Goal: Task Accomplishment & Management: Complete application form

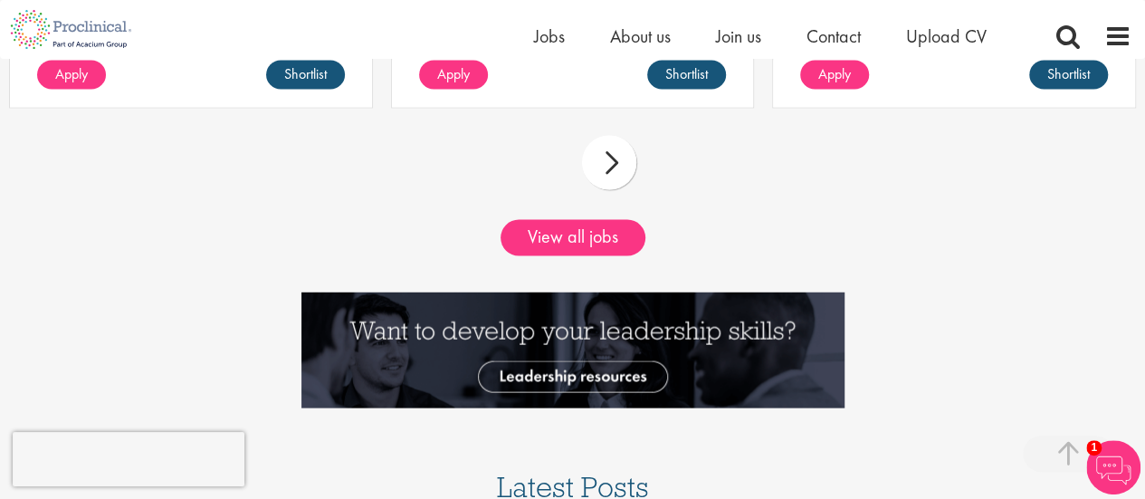
scroll to position [1741, 0]
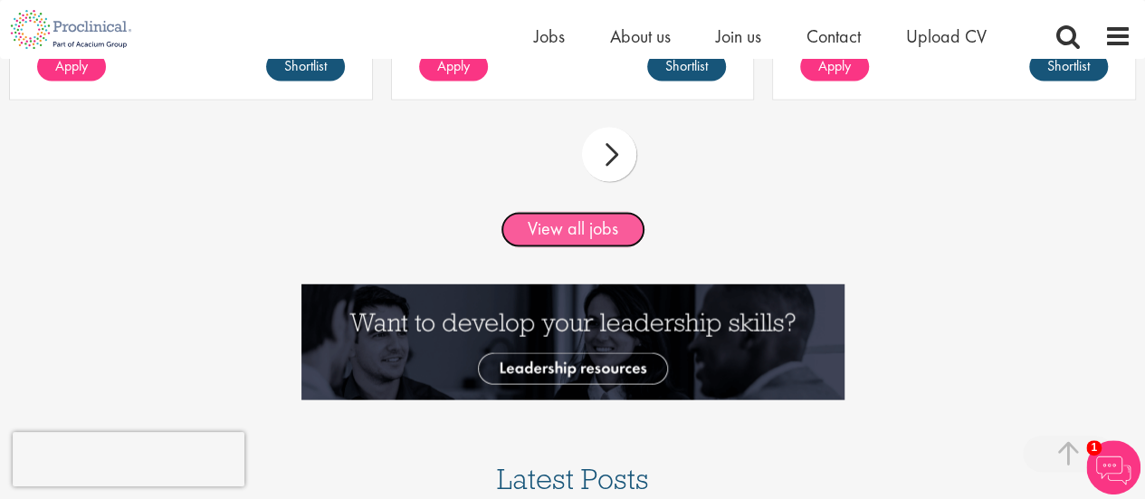
click at [643, 234] on link "View all jobs" at bounding box center [573, 230] width 145 height 36
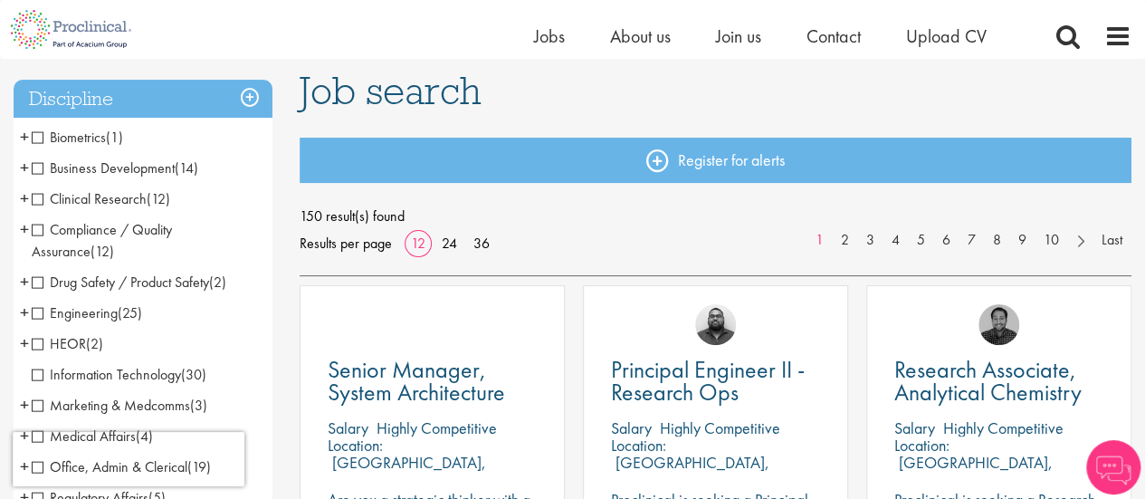
scroll to position [126, 0]
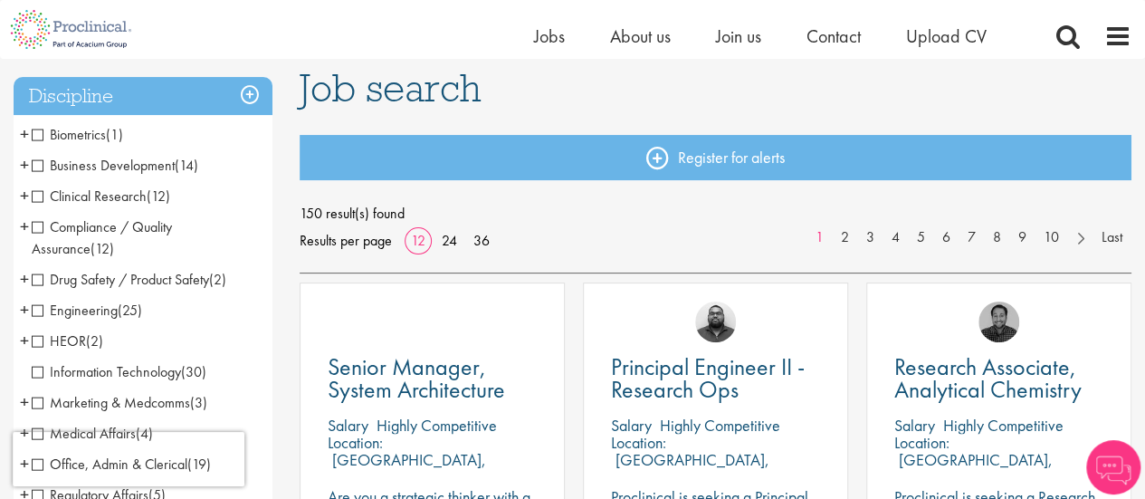
click at [34, 202] on span "Clinical Research" at bounding box center [89, 195] width 115 height 19
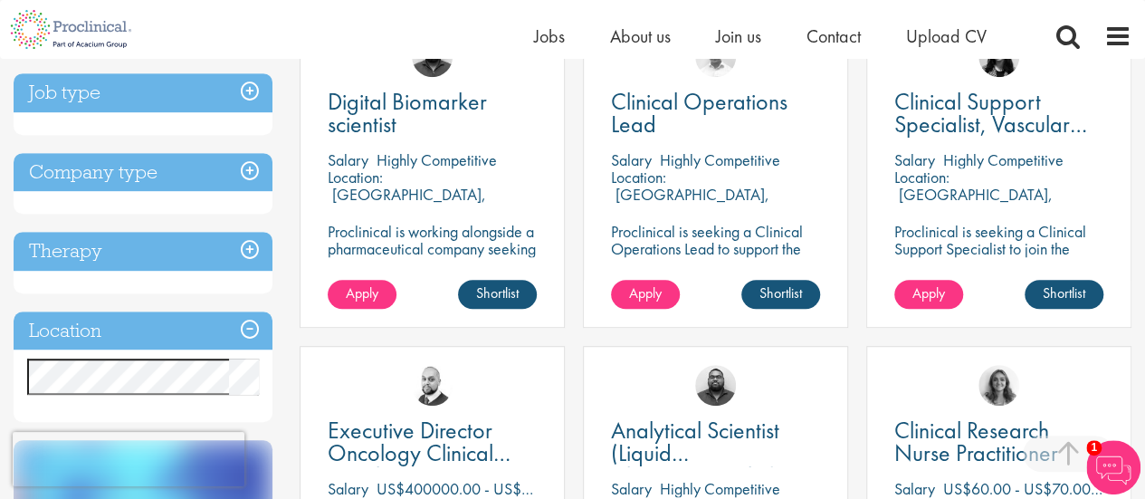
scroll to position [390, 0]
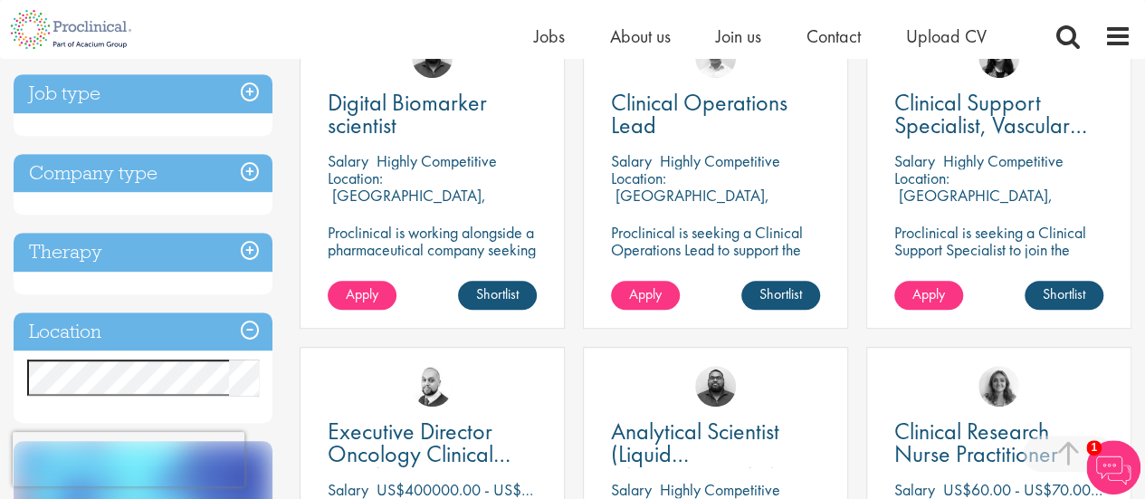
click at [399, 314] on div "Apply Shortlist" at bounding box center [431, 304] width 263 height 47
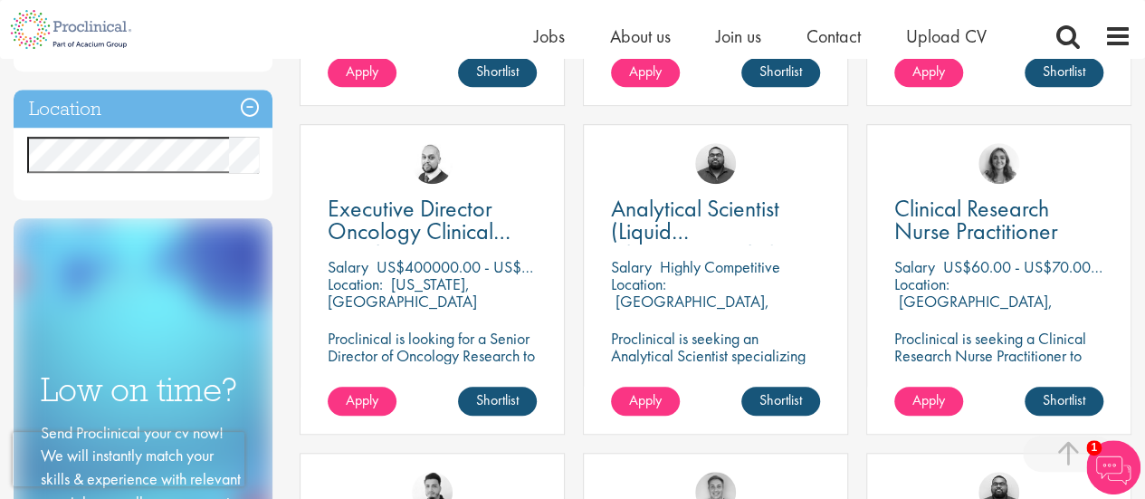
scroll to position [612, 0]
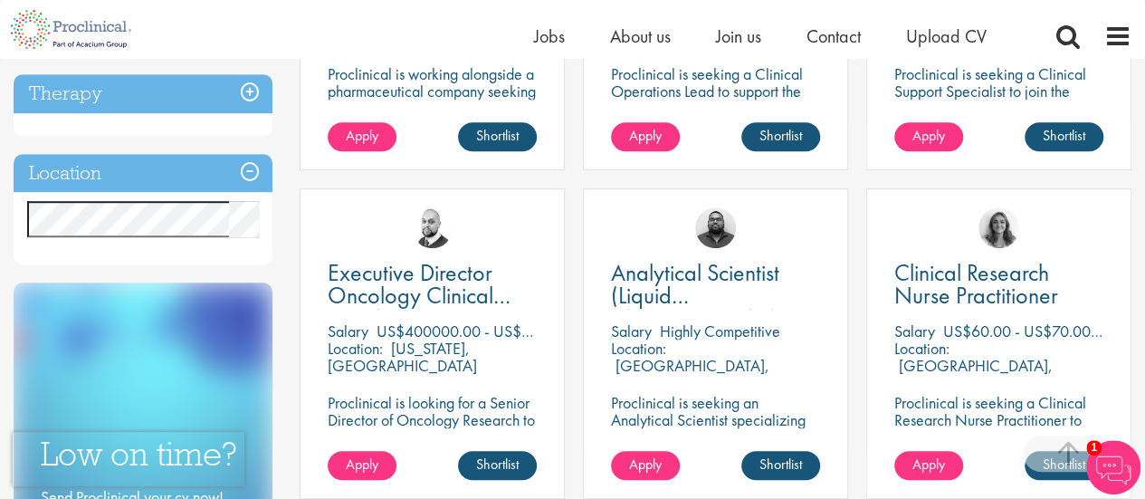
click at [399, 314] on div "Executive Director Oncology Clinical Development Salary US$400000.00 - US$42500…" at bounding box center [432, 343] width 265 height 310
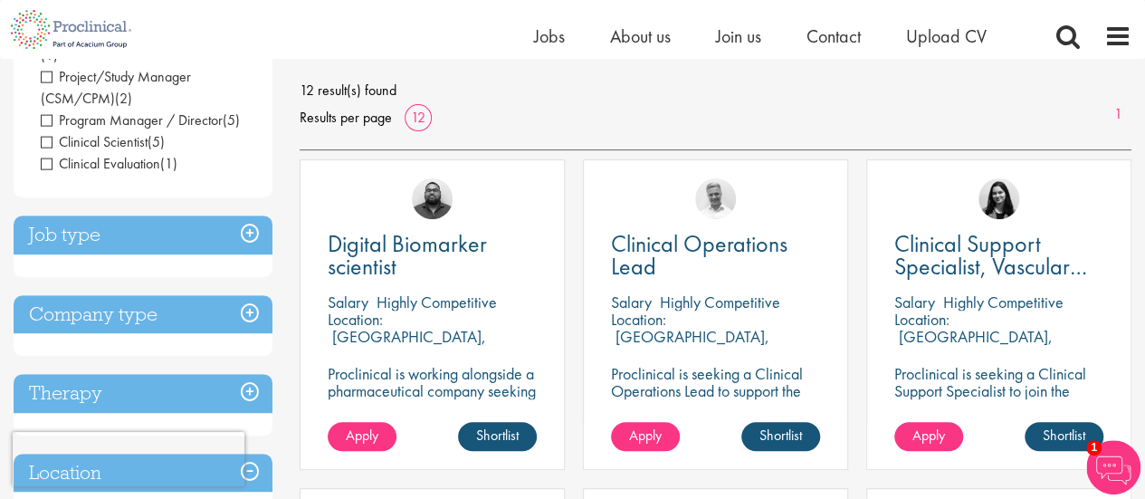
scroll to position [248, 0]
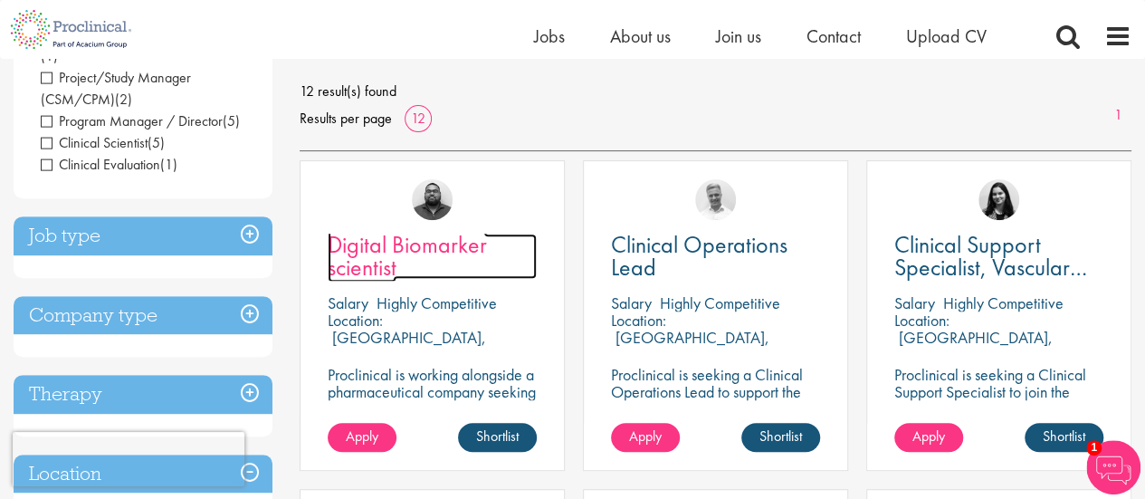
click at [407, 247] on span "Digital Biomarker scientist" at bounding box center [407, 255] width 159 height 53
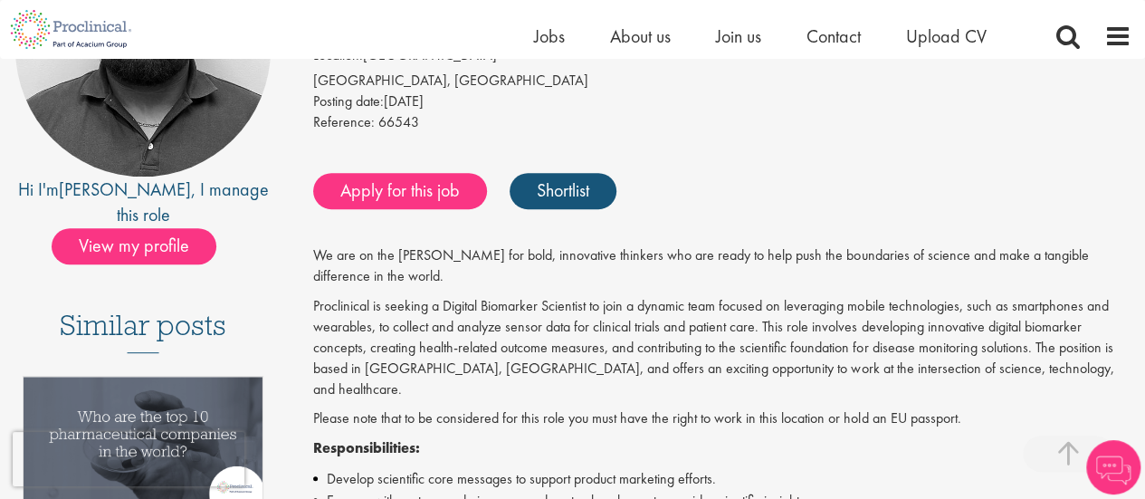
scroll to position [282, 0]
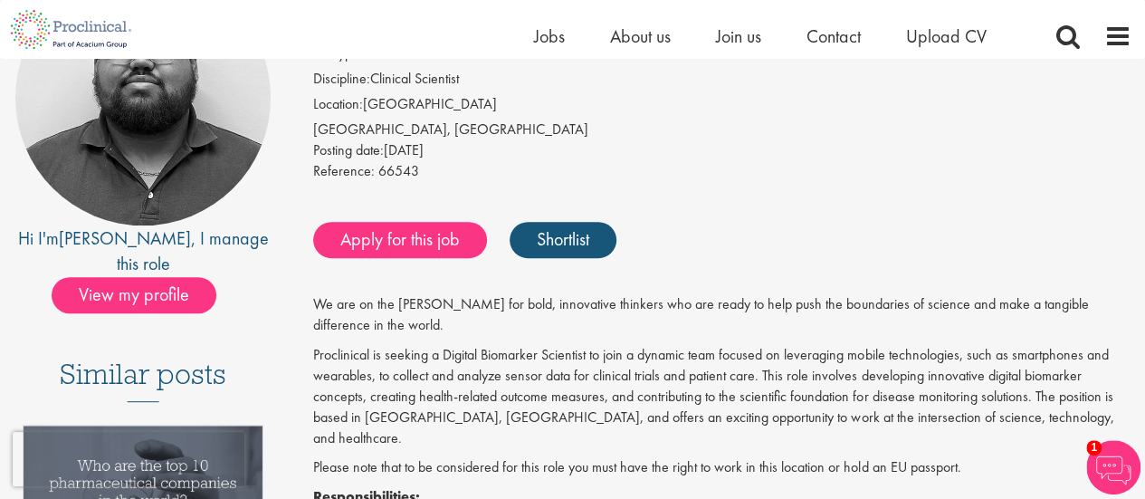
scroll to position [232, 0]
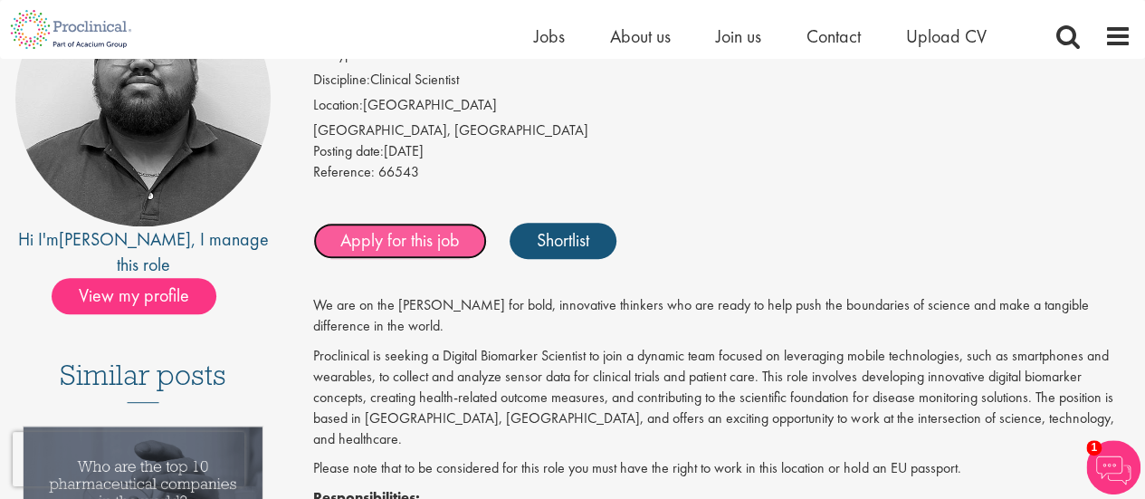
click at [417, 242] on link "Apply for this job" at bounding box center [400, 241] width 174 height 36
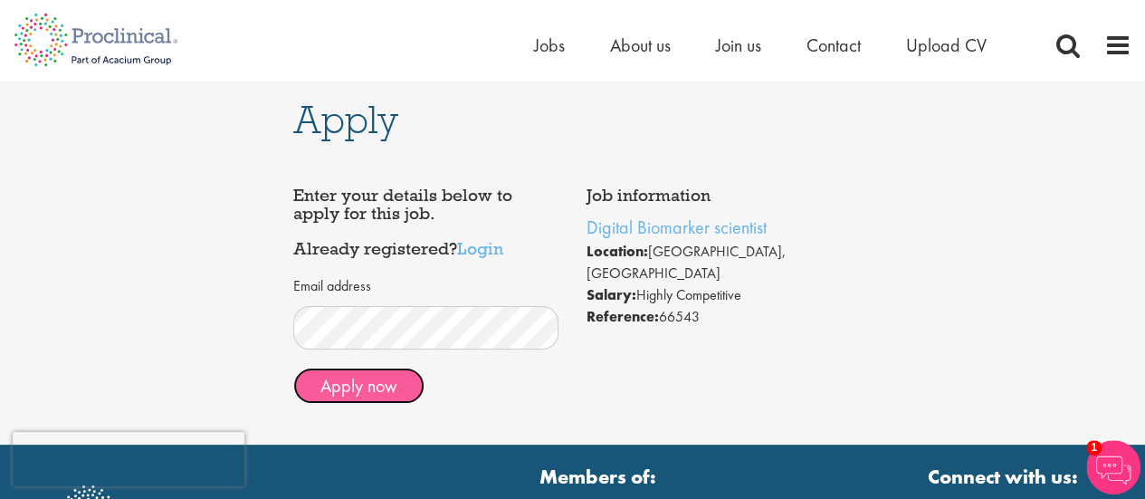
click at [383, 386] on button "Apply now" at bounding box center [358, 385] width 131 height 36
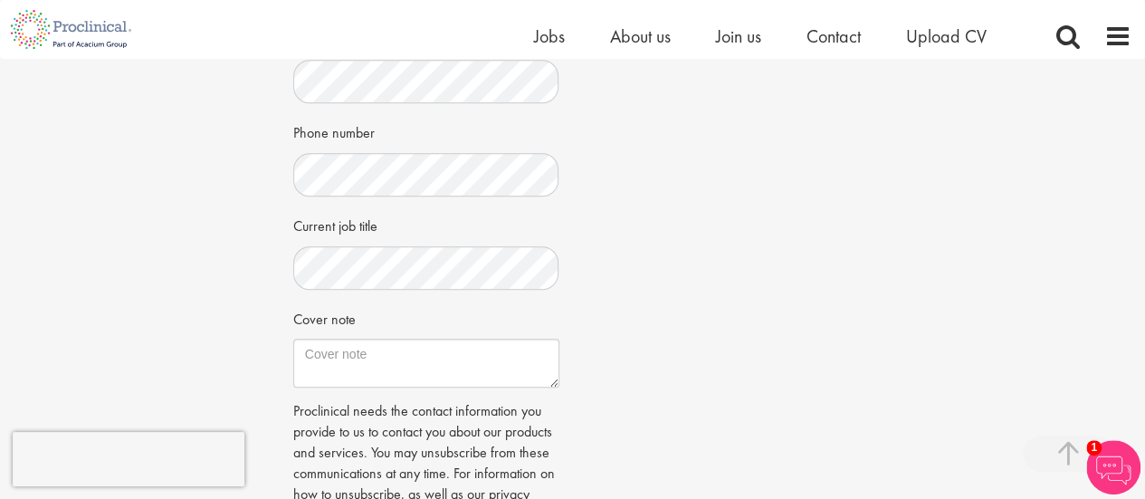
scroll to position [469, 0]
click at [341, 374] on textarea "Cover note" at bounding box center [426, 361] width 266 height 49
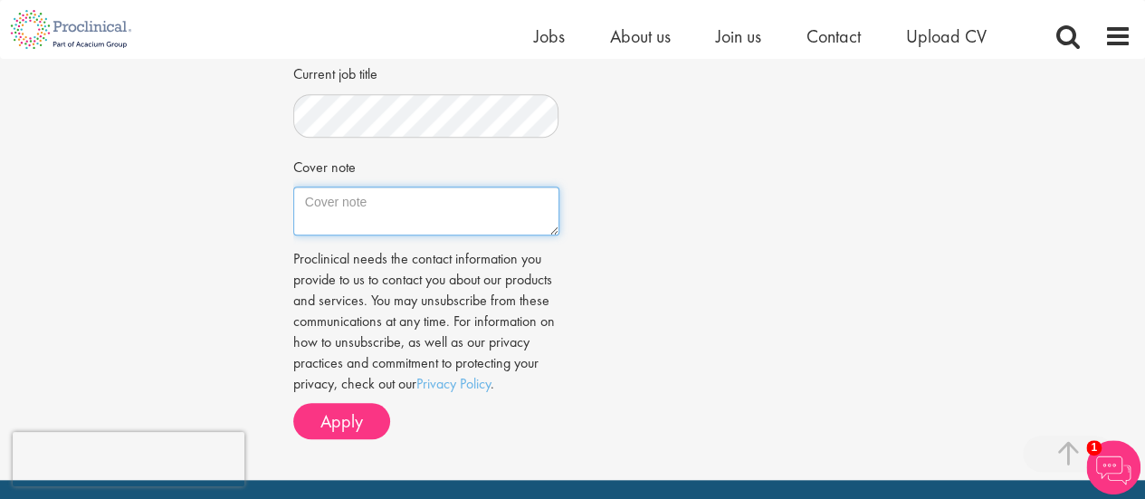
scroll to position [633, 0]
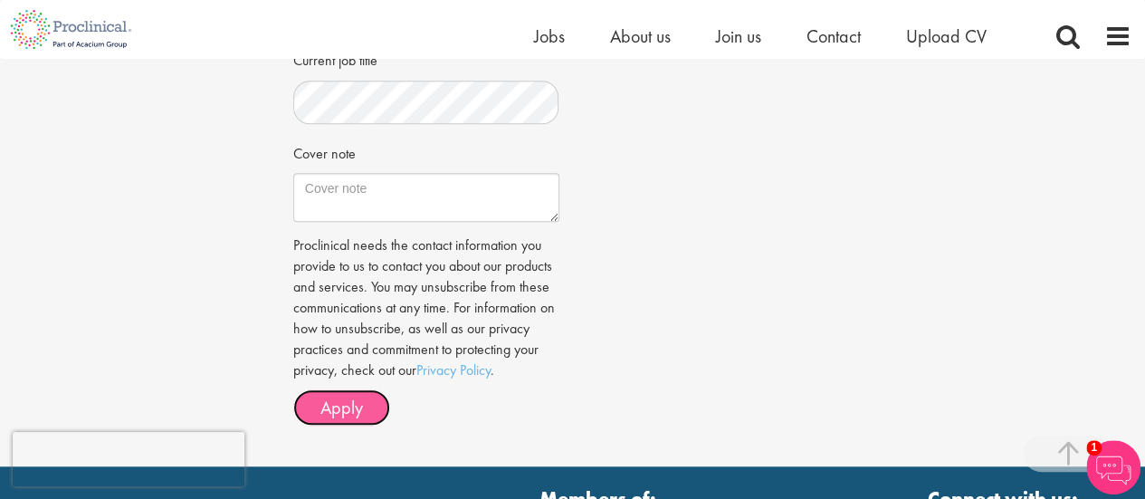
click at [337, 401] on span "Apply" at bounding box center [341, 408] width 43 height 24
